Goal: Transaction & Acquisition: Purchase product/service

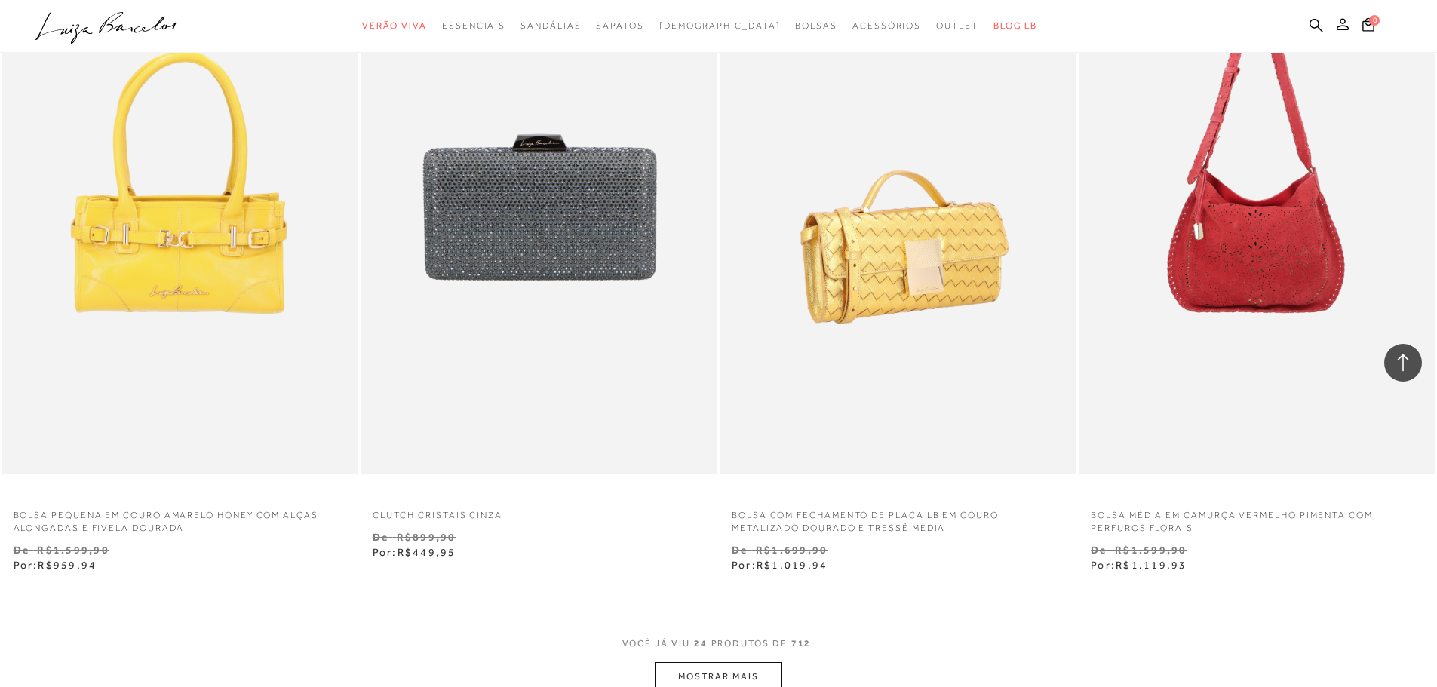
scroll to position [3695, 0]
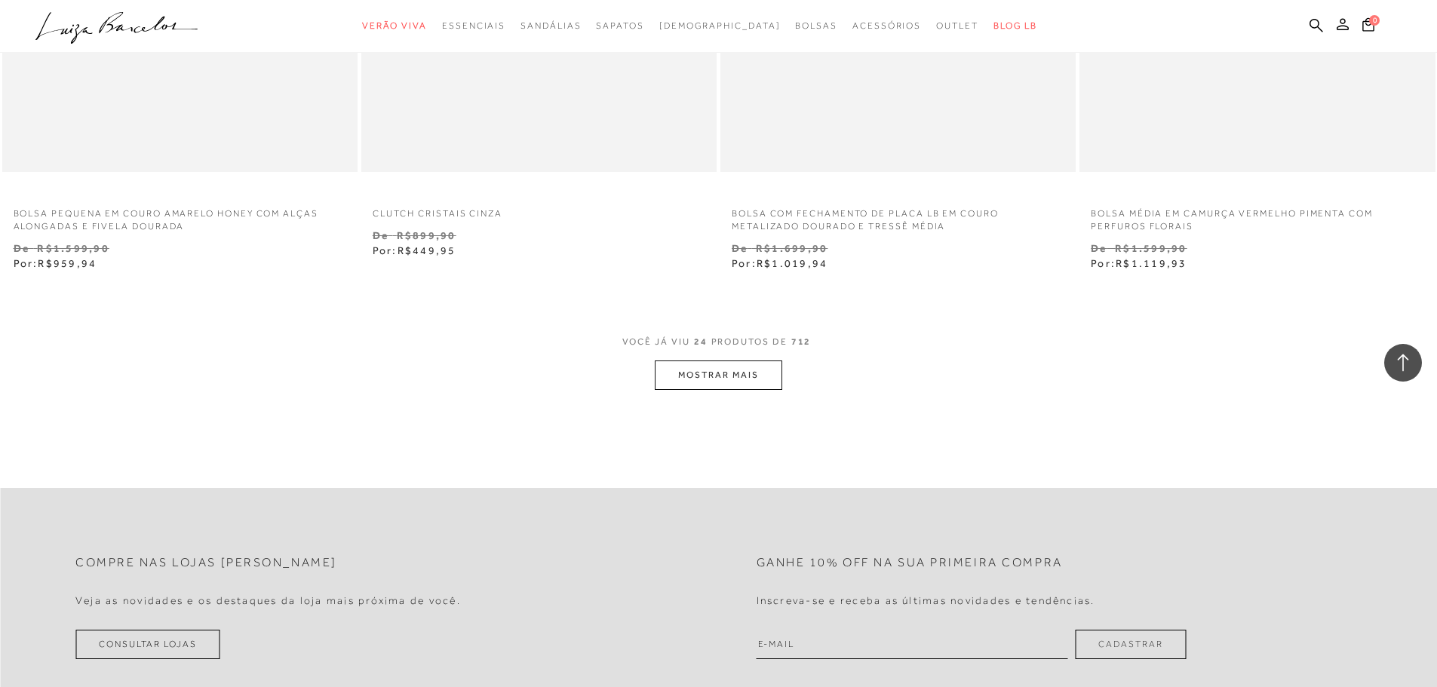
click at [697, 372] on button "MOSTRAR MAIS" at bounding box center [718, 374] width 127 height 29
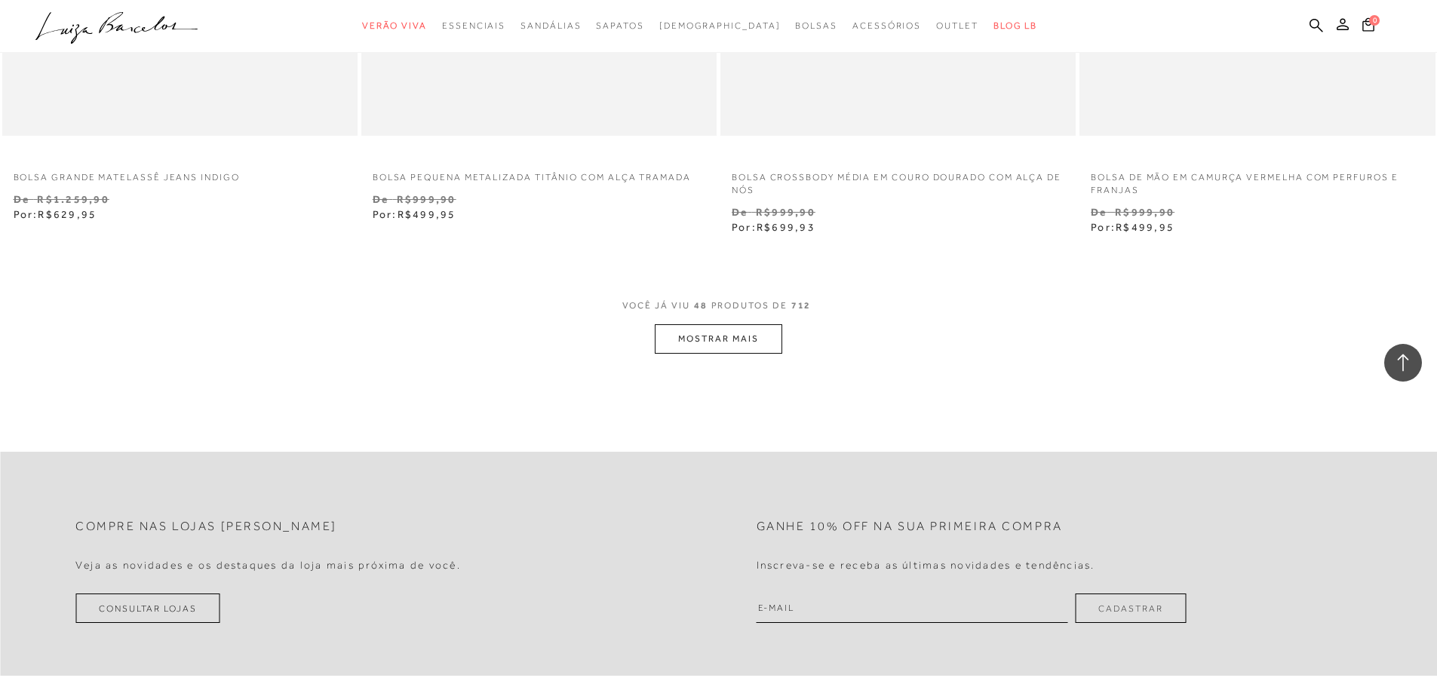
scroll to position [7617, 0]
click at [696, 327] on button "MOSTRAR MAIS" at bounding box center [718, 335] width 127 height 29
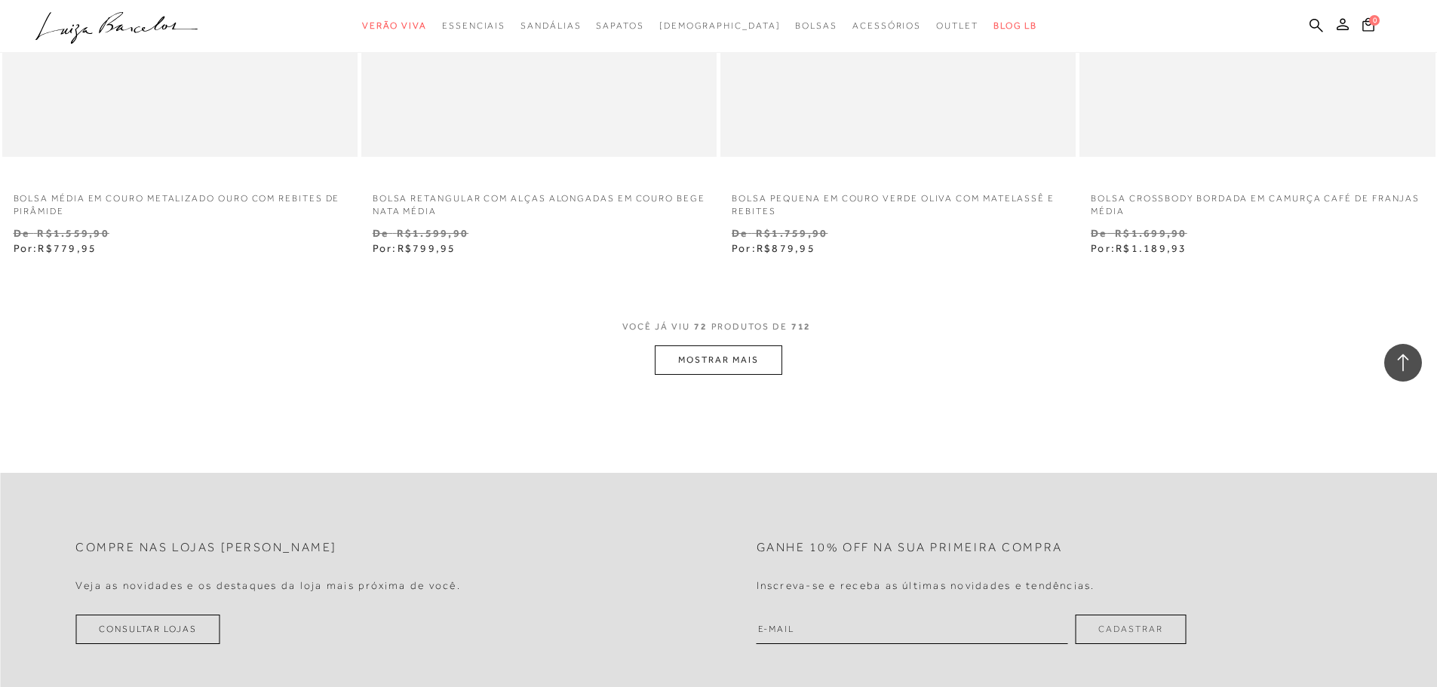
scroll to position [11765, 0]
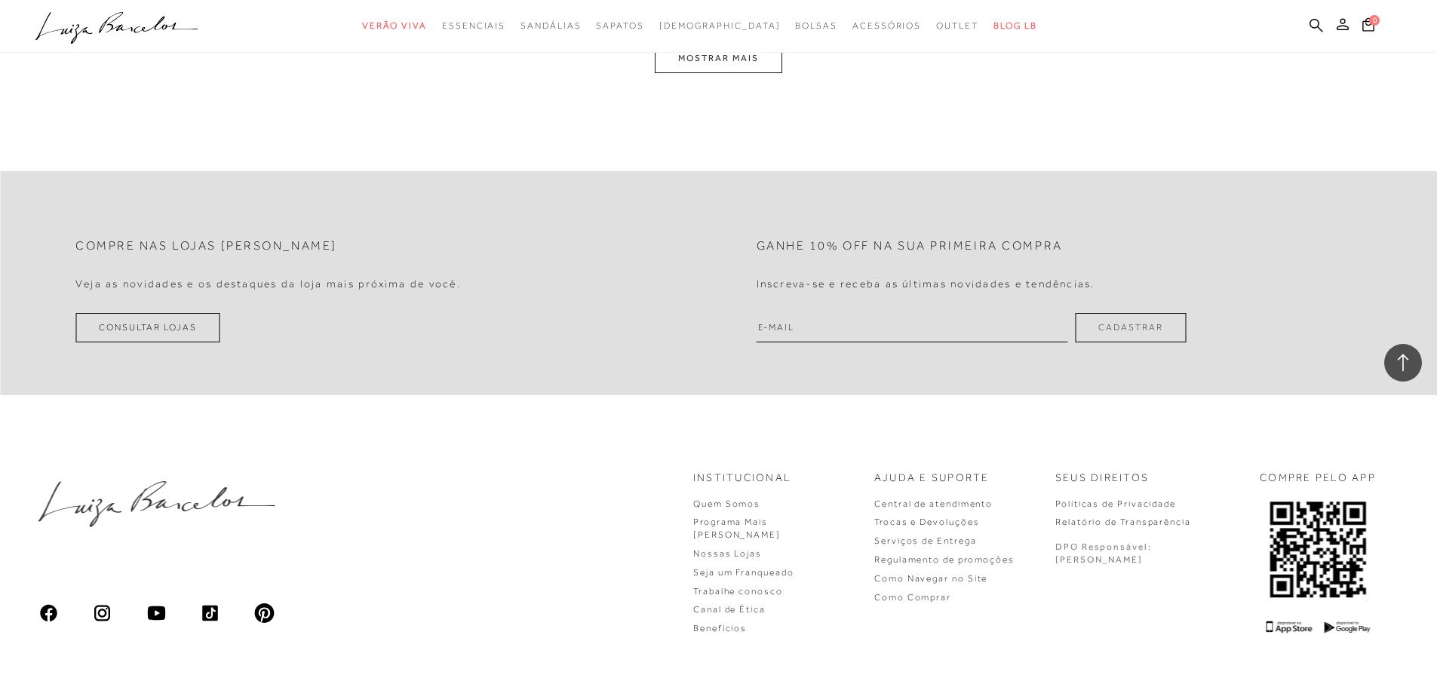
click at [709, 63] on button "MOSTRAR MAIS" at bounding box center [718, 58] width 127 height 29
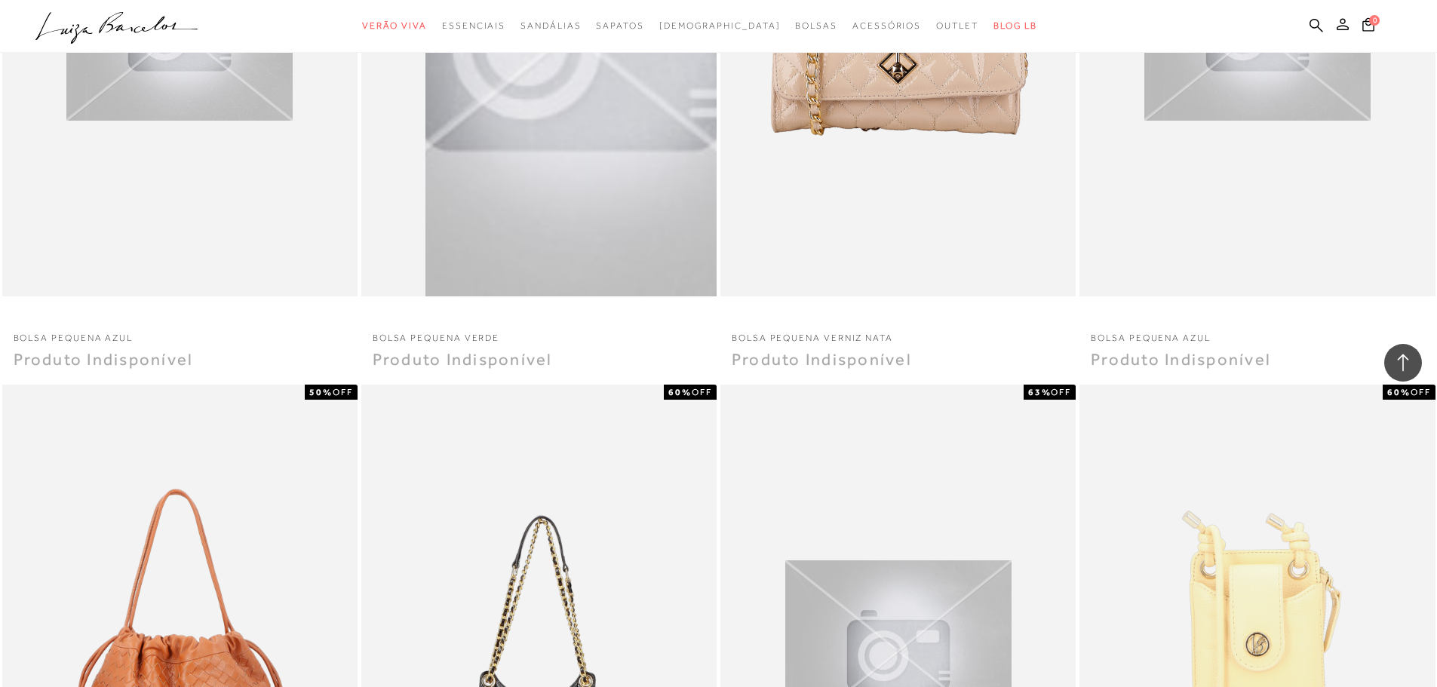
scroll to position [13129, 0]
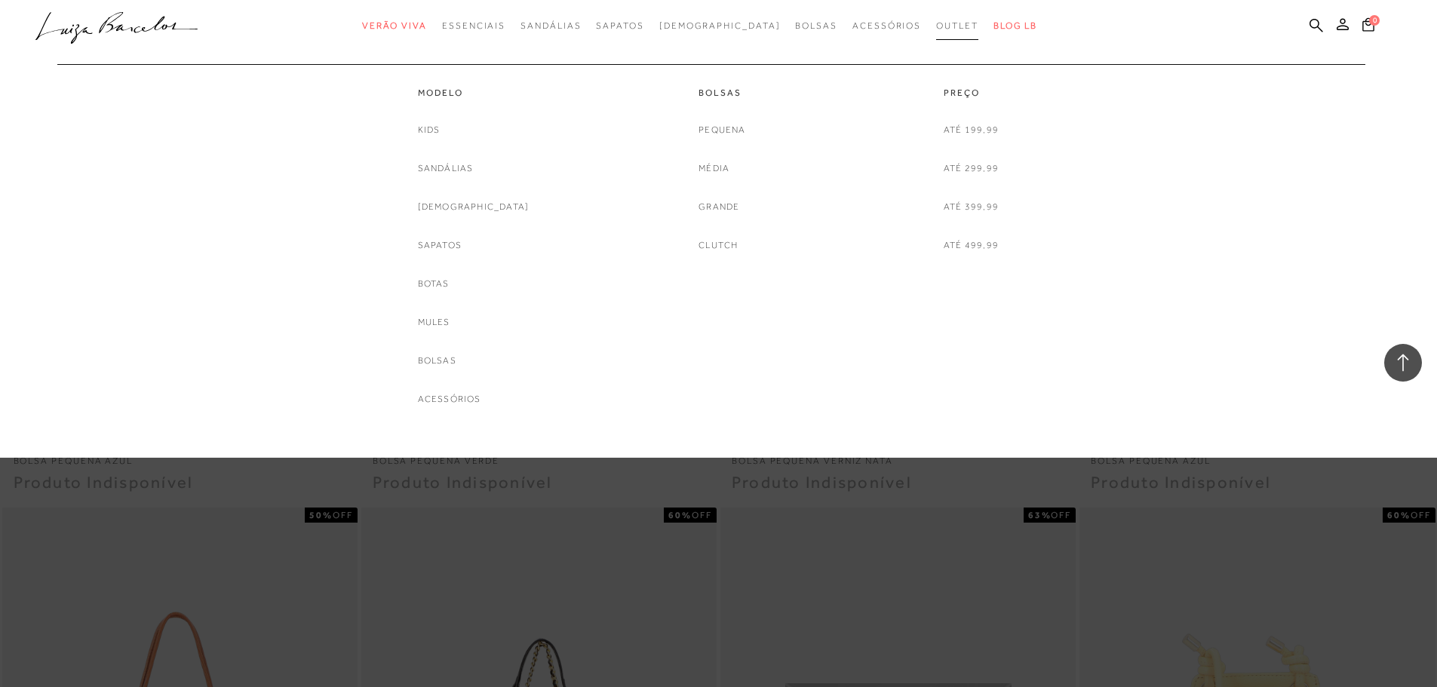
click at [936, 29] on span "Outlet" at bounding box center [957, 25] width 42 height 11
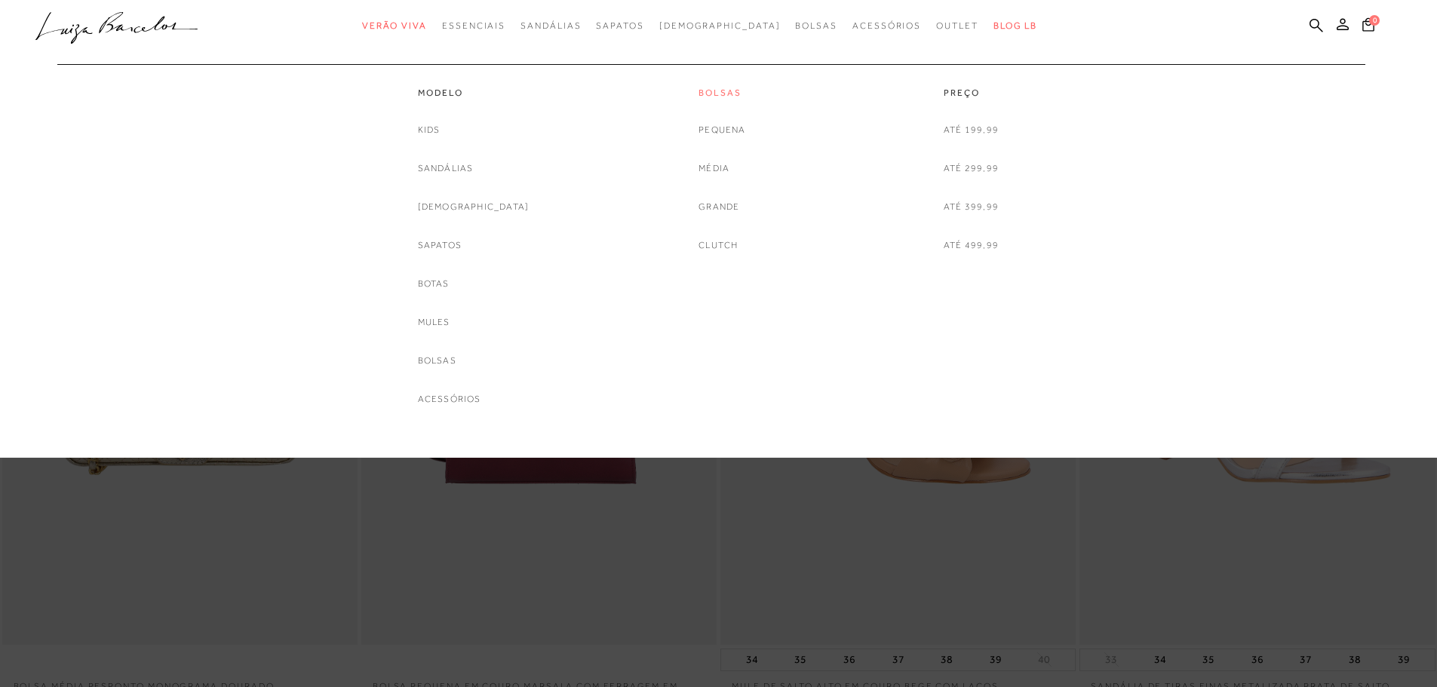
click at [729, 96] on link "Bolsas" at bounding box center [721, 93] width 47 height 13
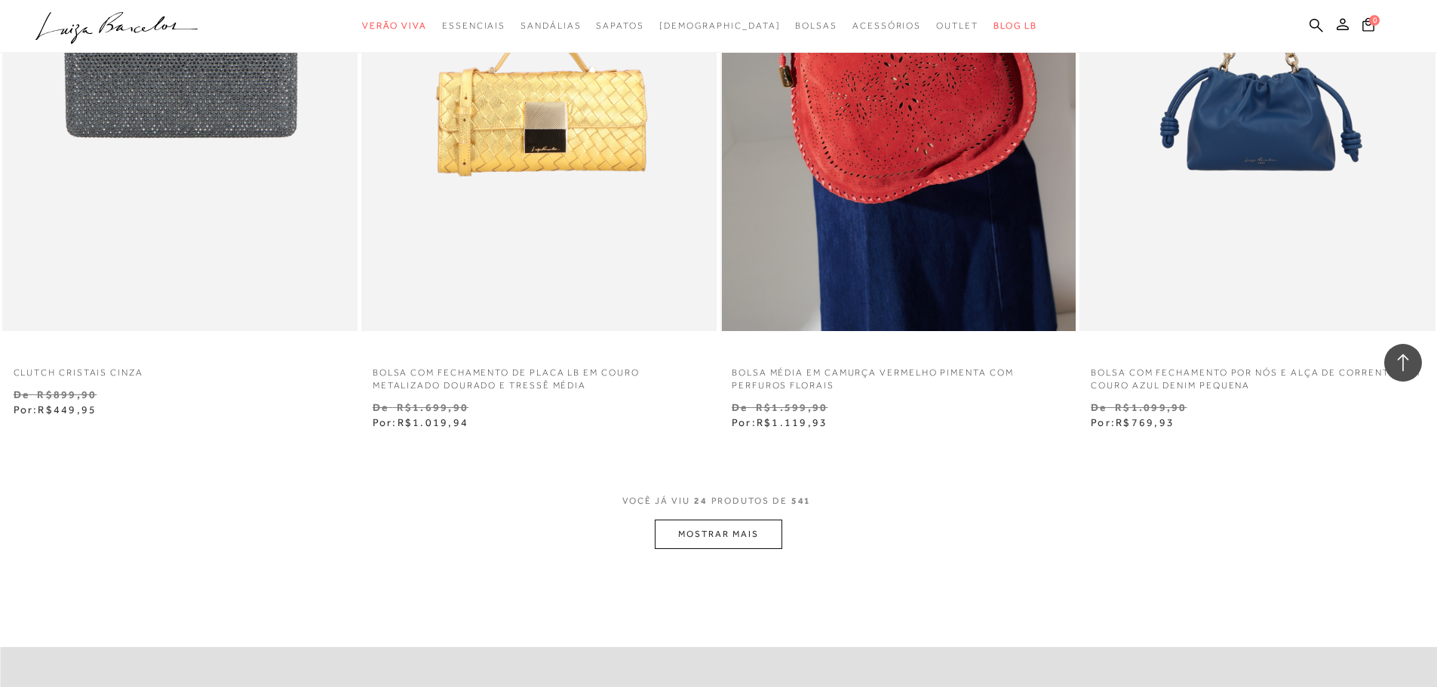
scroll to position [3394, 0]
